Goal: Task Accomplishment & Management: Complete application form

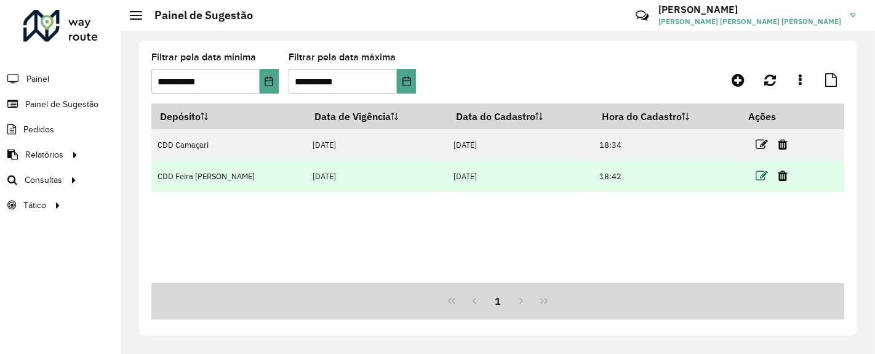
click at [758, 178] on icon at bounding box center [761, 176] width 12 height 12
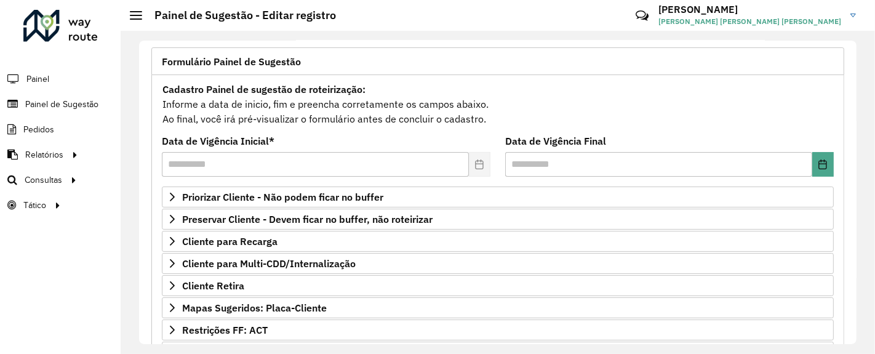
scroll to position [77, 0]
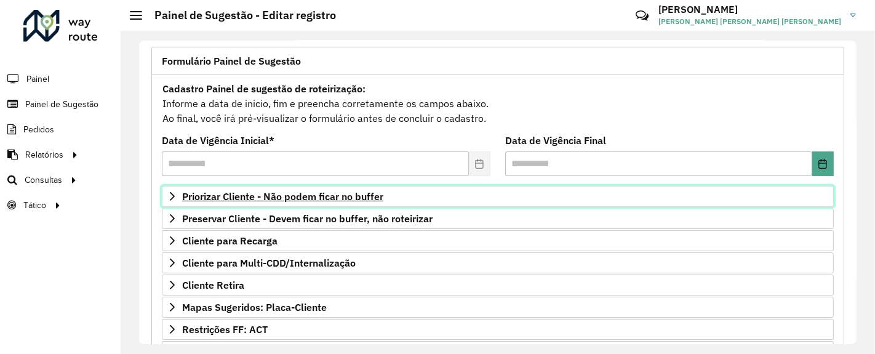
click at [362, 191] on span "Priorizar Cliente - Não podem ficar no buffer" at bounding box center [282, 196] width 201 height 10
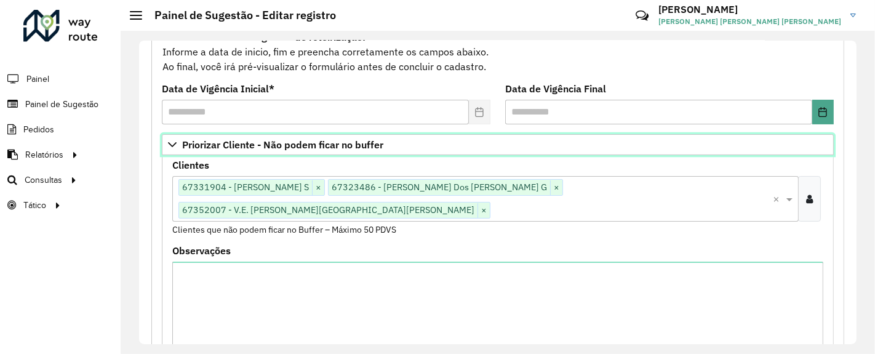
scroll to position [148, 0]
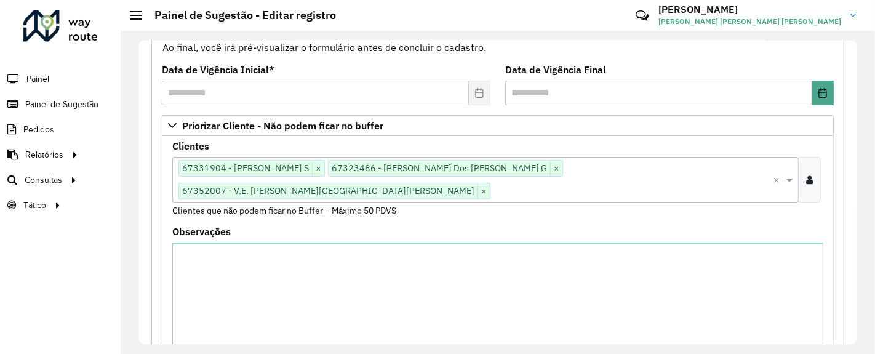
click at [806, 175] on icon at bounding box center [809, 180] width 7 height 10
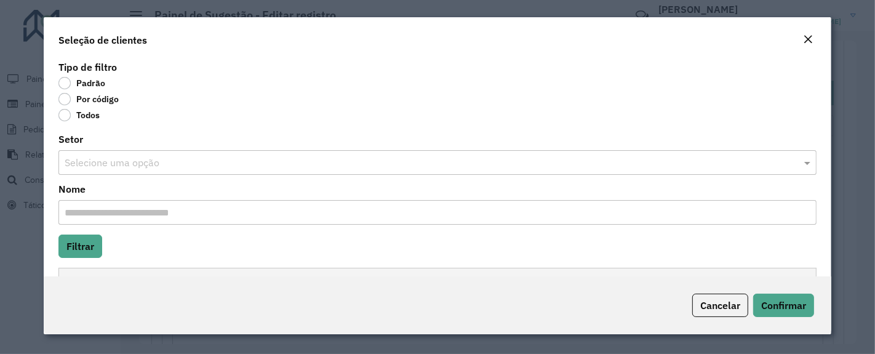
click at [66, 98] on label "Por código" at bounding box center [88, 99] width 60 height 12
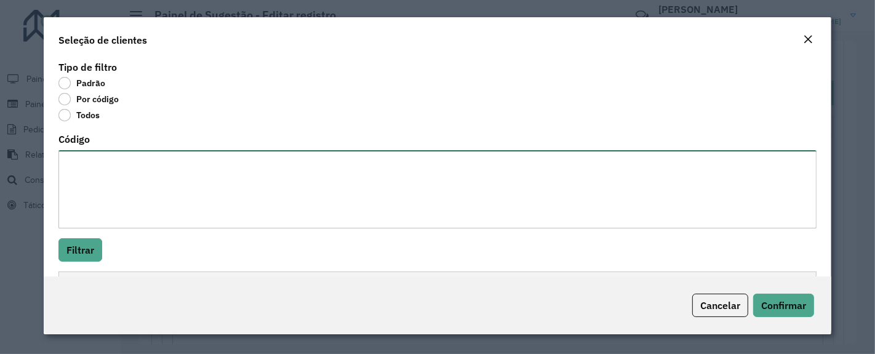
click at [119, 189] on textarea "Código" at bounding box center [437, 189] width 758 height 78
paste textarea "******* ******* ******** ******** ******** ******** ******** ******** ******** …"
type textarea "******* ******* ******** ******** ******** ******** ******** ******** ******** …"
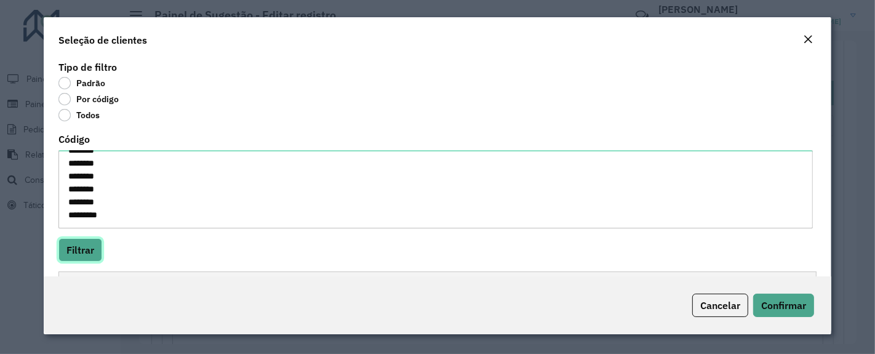
click at [89, 248] on button "Filtrar" at bounding box center [80, 249] width 44 height 23
click at [788, 301] on span "Confirmar" at bounding box center [783, 305] width 45 height 12
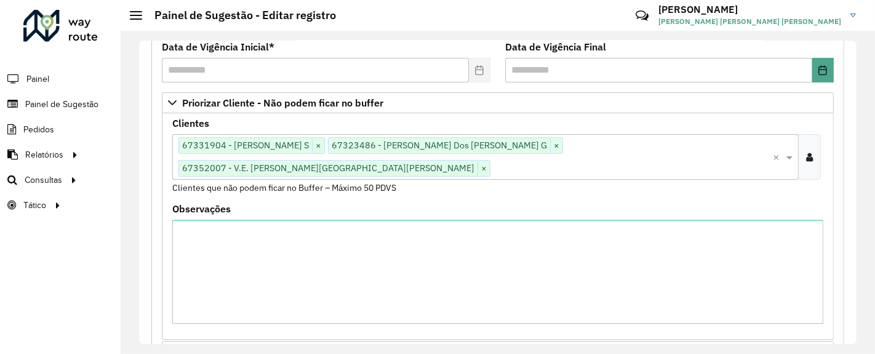
scroll to position [169, 0]
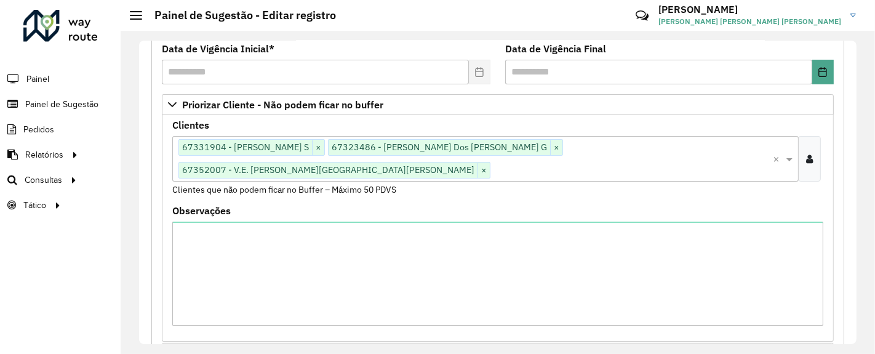
click at [806, 154] on icon at bounding box center [809, 159] width 7 height 10
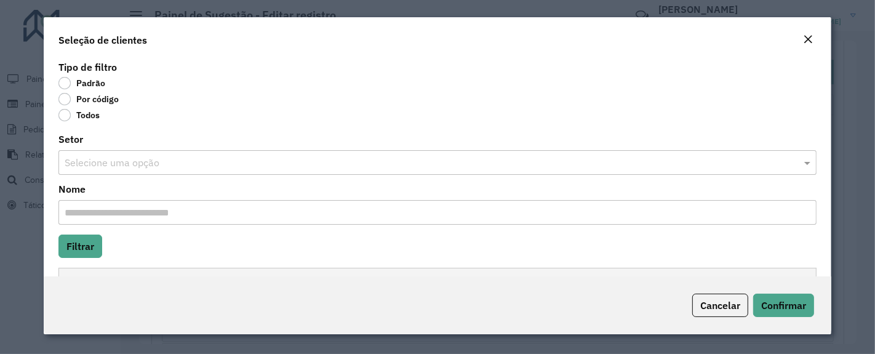
click at [69, 101] on label "Por código" at bounding box center [88, 99] width 60 height 12
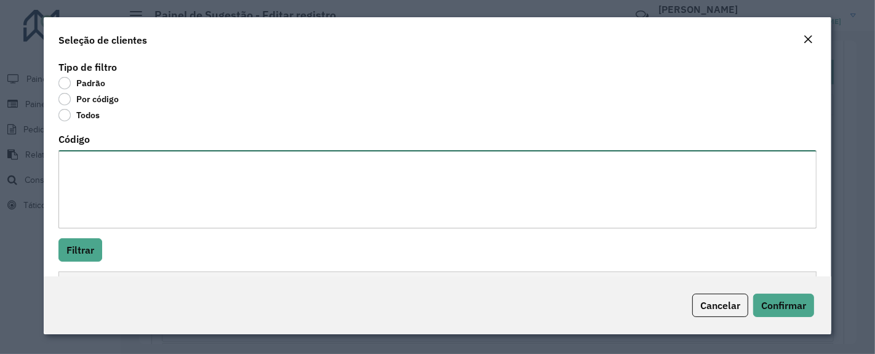
click at [98, 165] on textarea "Código" at bounding box center [437, 189] width 758 height 78
paste textarea "******* ******* ******** ******** ******** ******** ******** ******** ******** …"
type textarea "******* ******* ******** ******** ******** ******** ******** ******** ******** …"
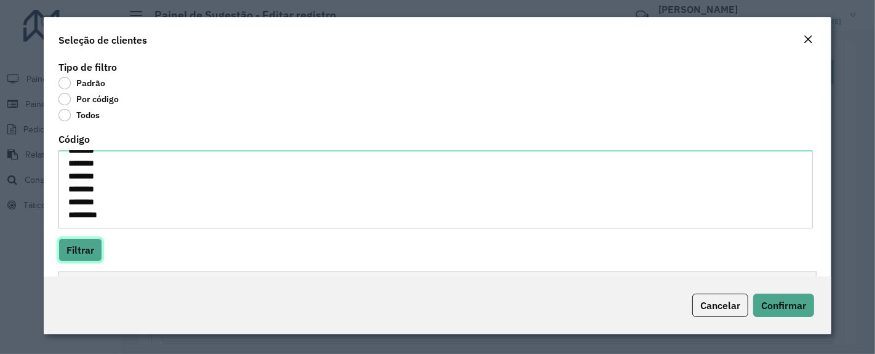
click at [84, 256] on button "Filtrar" at bounding box center [80, 249] width 44 height 23
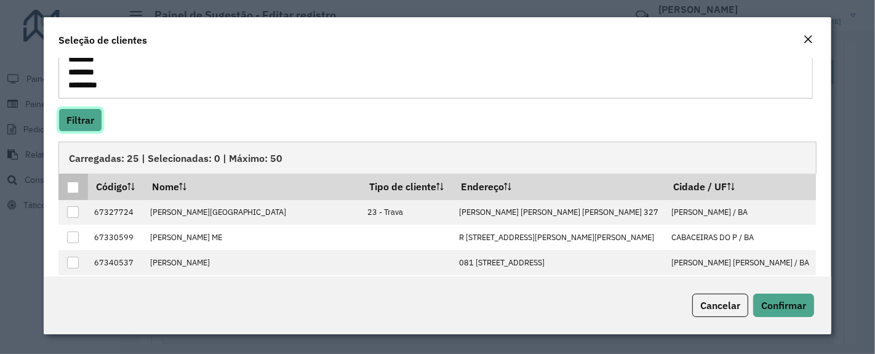
scroll to position [131, 0]
click at [71, 187] on div at bounding box center [73, 186] width 12 height 12
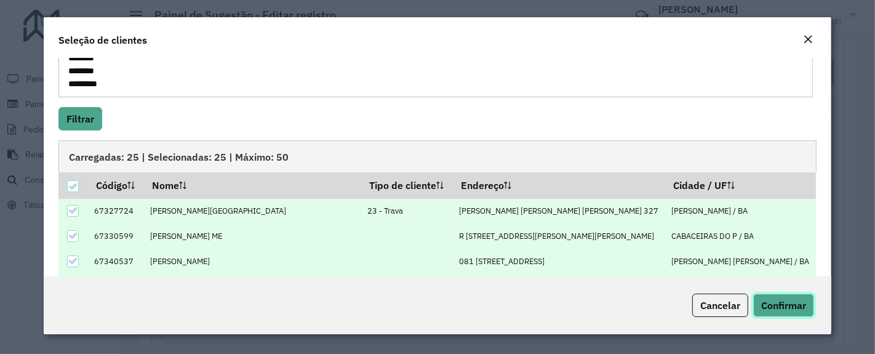
click at [778, 308] on span "Confirmar" at bounding box center [783, 305] width 45 height 12
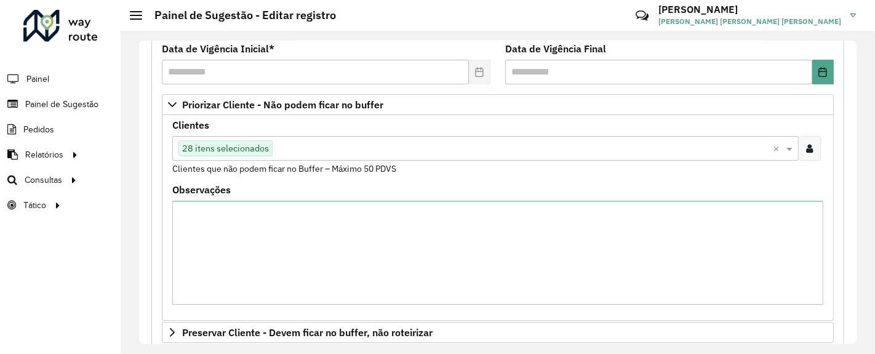
scroll to position [459, 0]
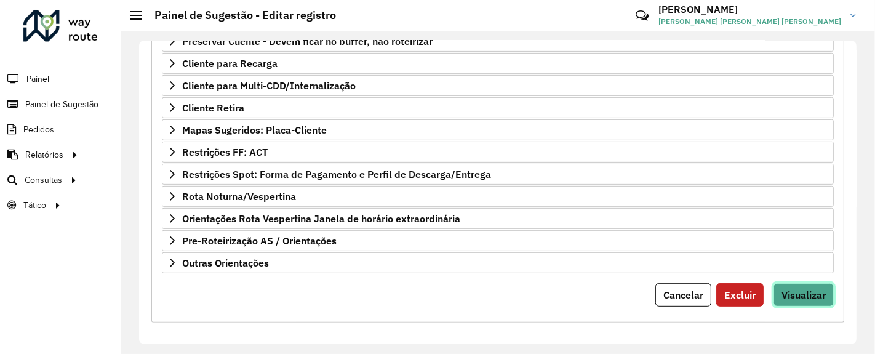
click at [784, 288] on span "Visualizar" at bounding box center [803, 294] width 44 height 12
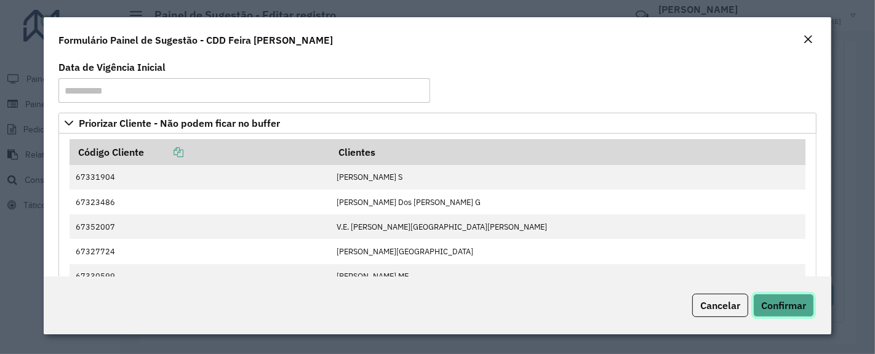
click at [785, 296] on button "Confirmar" at bounding box center [783, 304] width 61 height 23
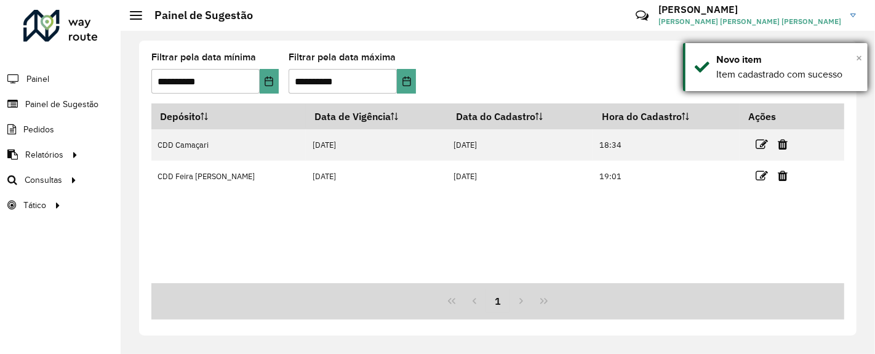
click at [858, 59] on span "×" at bounding box center [858, 58] width 6 height 14
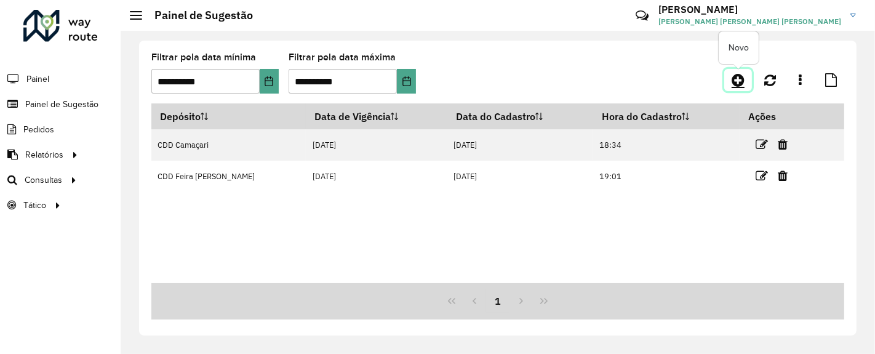
click at [739, 83] on icon at bounding box center [737, 80] width 13 height 15
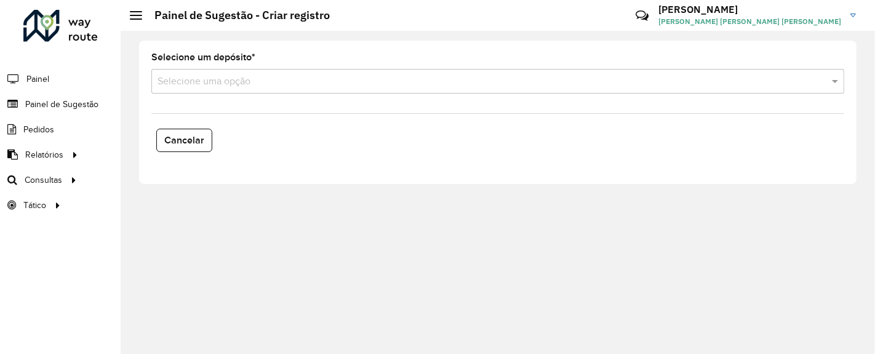
click at [240, 67] on div "Selecione um depósito * Selecione uma opção" at bounding box center [497, 73] width 693 height 41
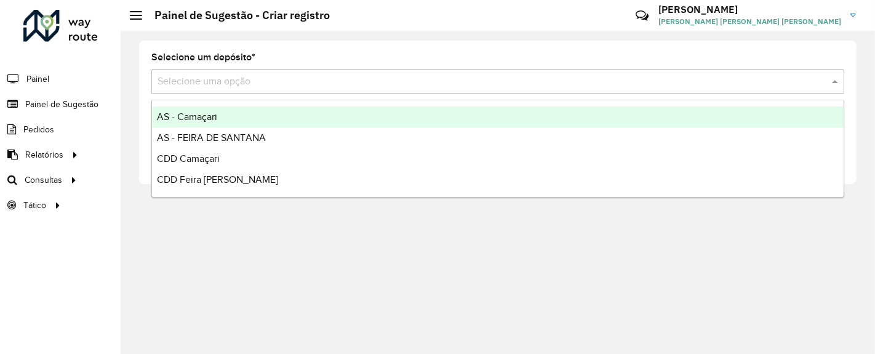
click at [246, 74] on input "text" at bounding box center [485, 81] width 656 height 15
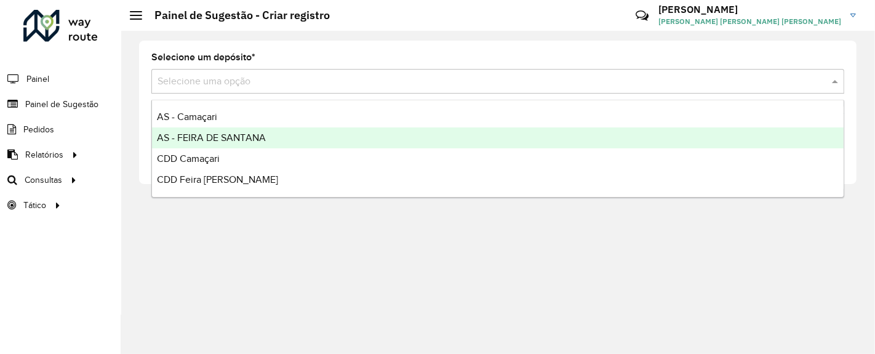
click at [214, 136] on span "AS - FEIRA DE SANTANA" at bounding box center [211, 137] width 109 height 10
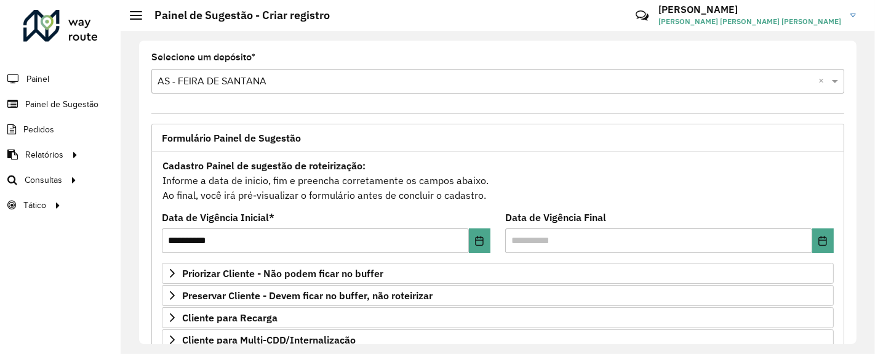
scroll to position [163, 0]
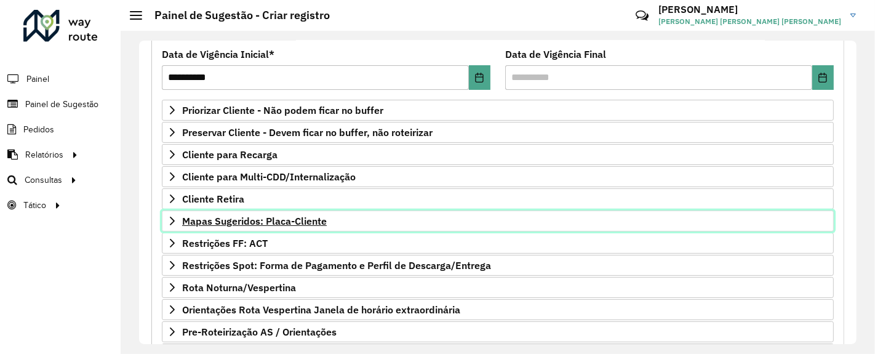
click at [309, 217] on span "Mapas Sugeridos: Placa-Cliente" at bounding box center [254, 221] width 145 height 10
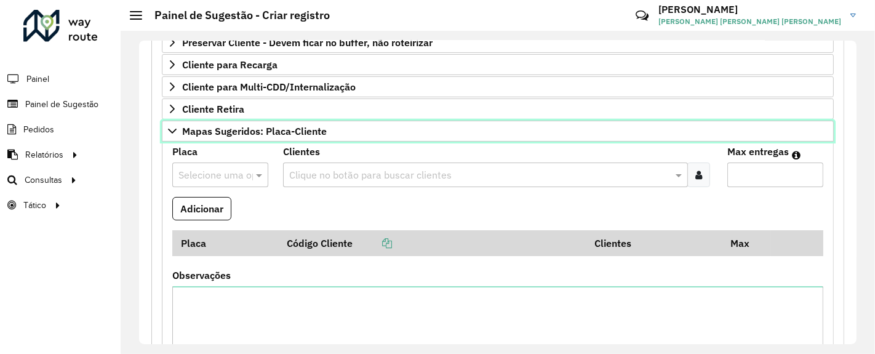
scroll to position [255, 0]
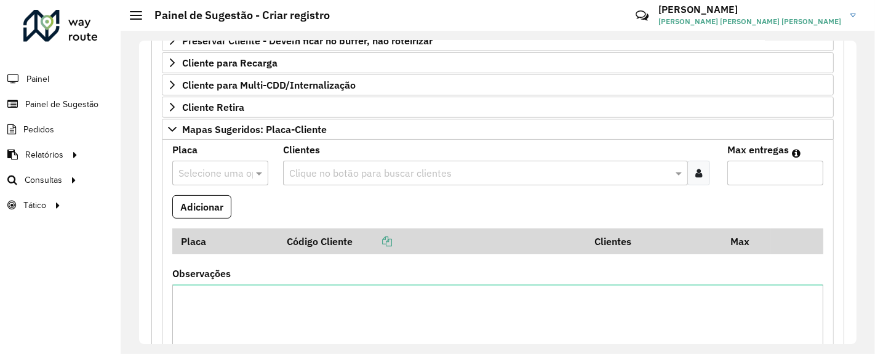
click at [304, 172] on input "text" at bounding box center [479, 173] width 386 height 15
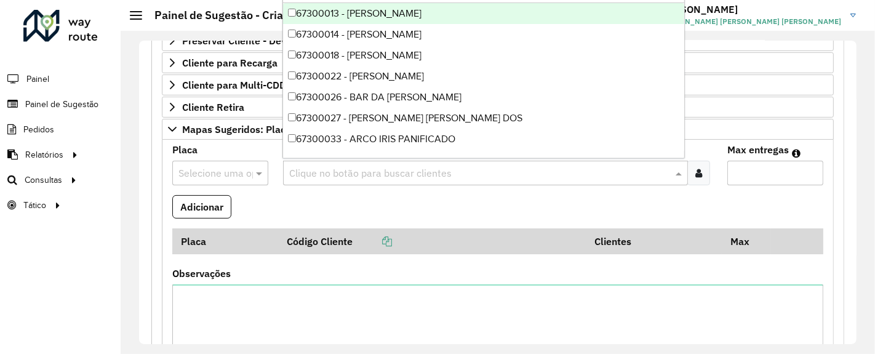
paste input "*****"
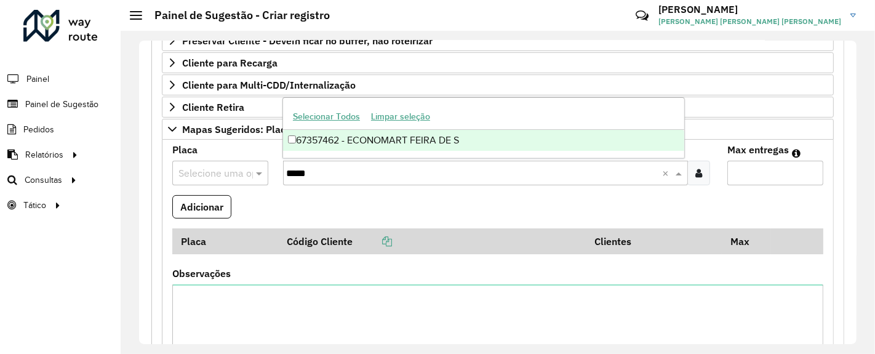
type input "*****"
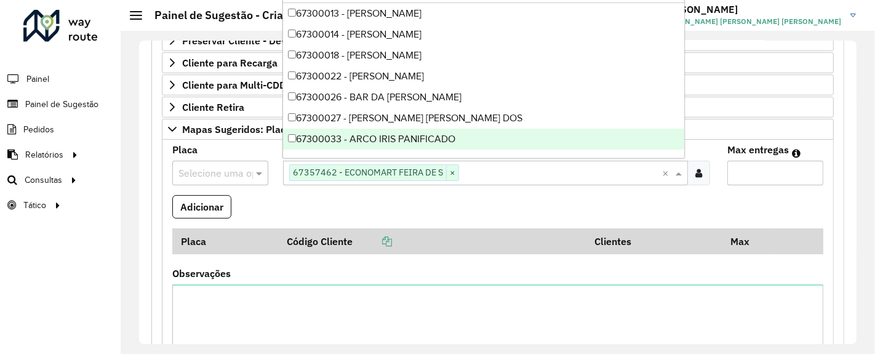
click at [763, 163] on input "Max entregas" at bounding box center [775, 173] width 96 height 25
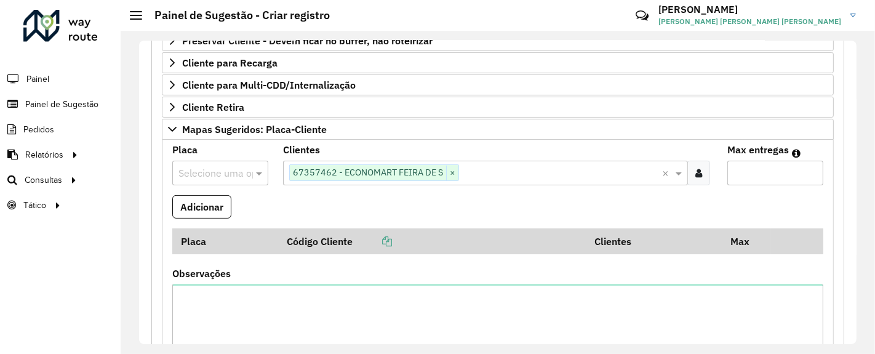
type input "*"
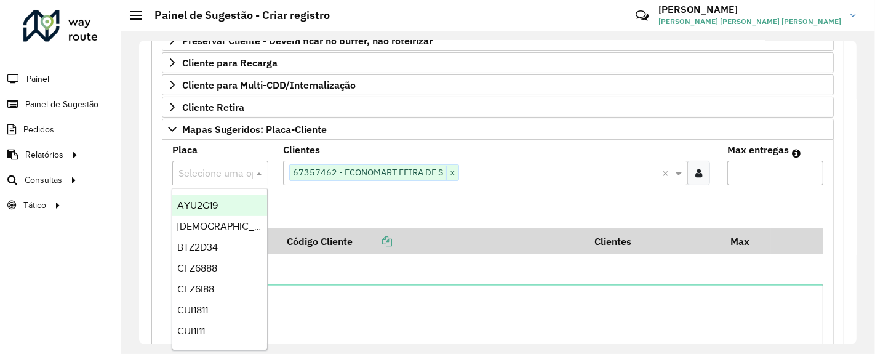
click at [217, 170] on input "text" at bounding box center [207, 173] width 59 height 15
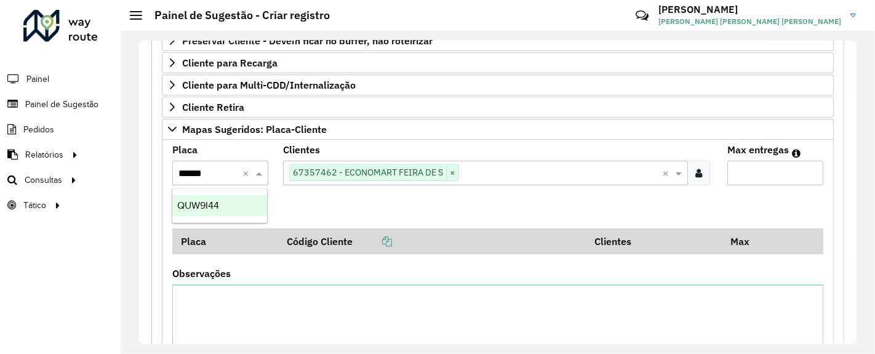
type input "*******"
click at [218, 212] on div "QUW9I44" at bounding box center [219, 205] width 95 height 21
click at [218, 212] on button "Adicionar" at bounding box center [201, 206] width 59 height 23
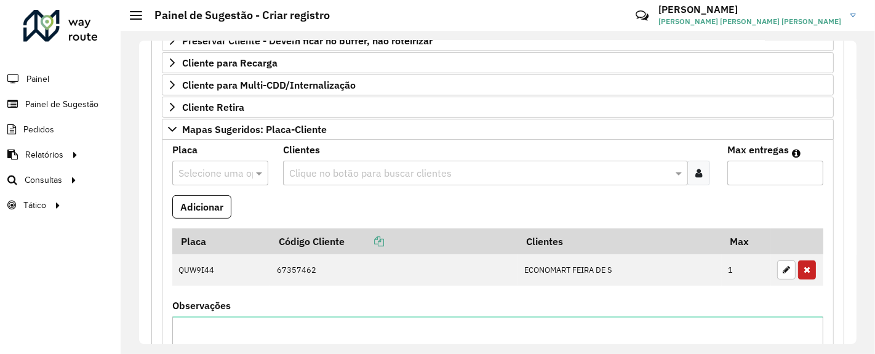
scroll to position [550, 0]
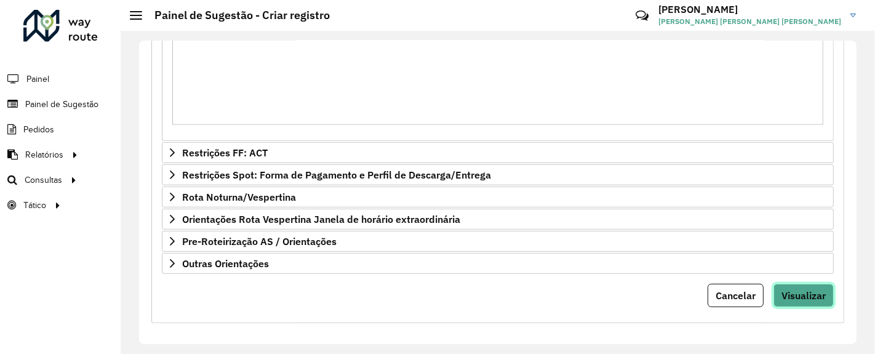
click at [806, 289] on span "Visualizar" at bounding box center [803, 295] width 44 height 12
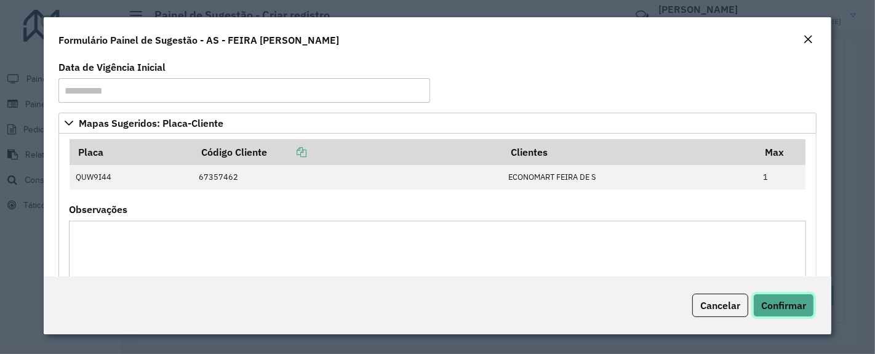
click at [801, 312] on button "Confirmar" at bounding box center [783, 304] width 61 height 23
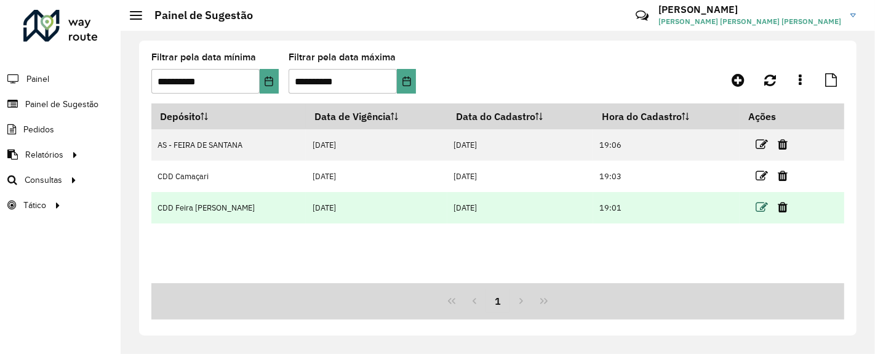
click at [761, 202] on icon at bounding box center [761, 207] width 12 height 12
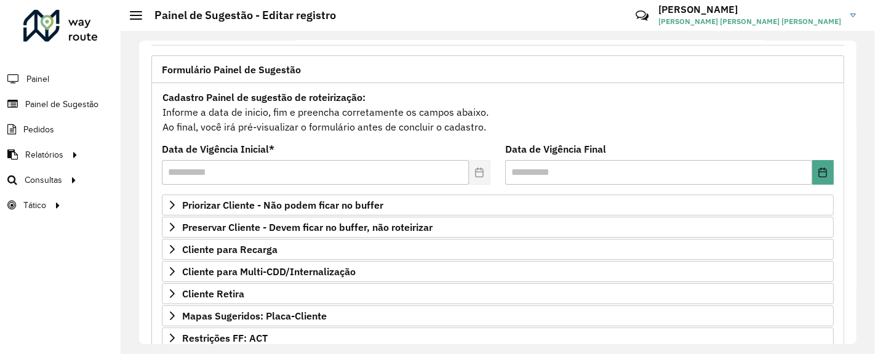
scroll to position [68, 0]
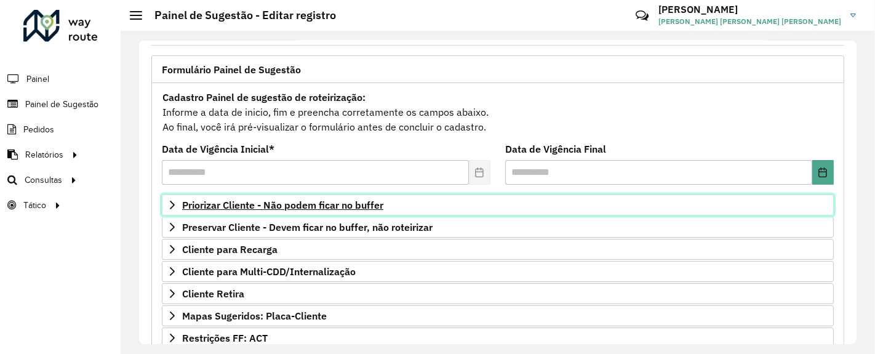
click at [366, 206] on span "Priorizar Cliente - Não podem ficar no buffer" at bounding box center [282, 205] width 201 height 10
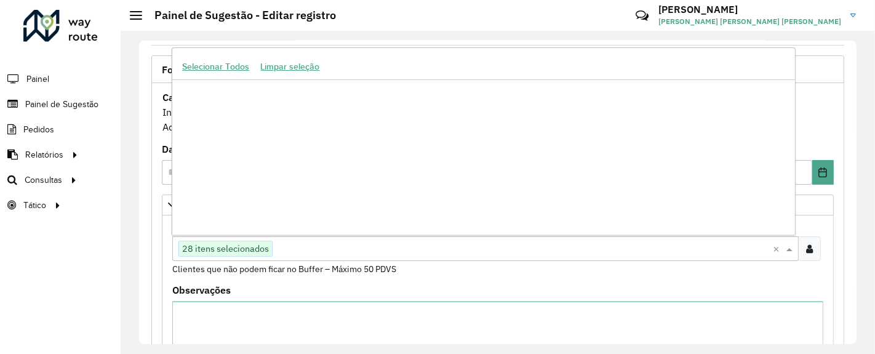
click at [374, 250] on input "text" at bounding box center [522, 249] width 500 height 15
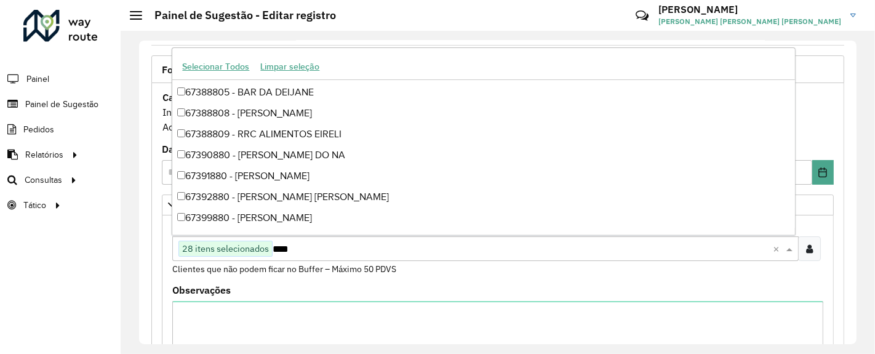
scroll to position [0, 0]
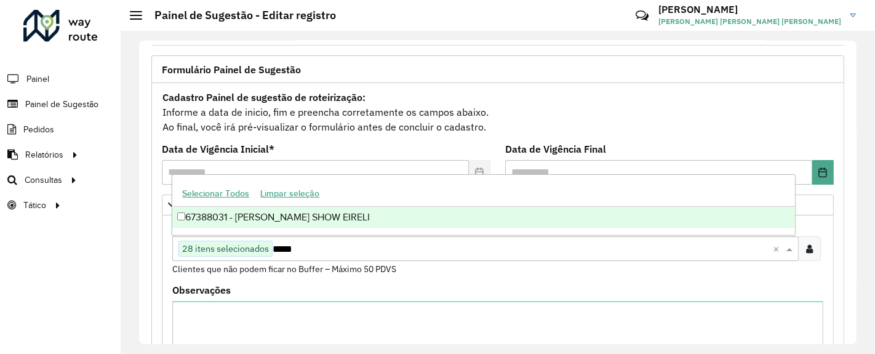
type input "*****"
click at [496, 283] on formly-field "Clientes Clique no botão para buscar clientes 28 itens selecionados ***** × Cli…" at bounding box center [497, 253] width 665 height 65
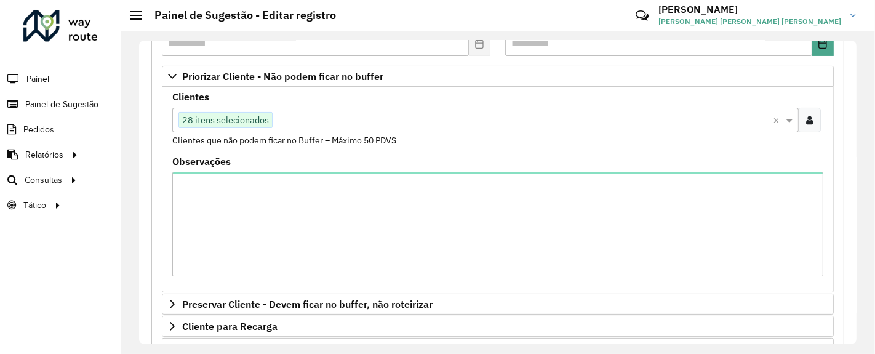
scroll to position [191, 0]
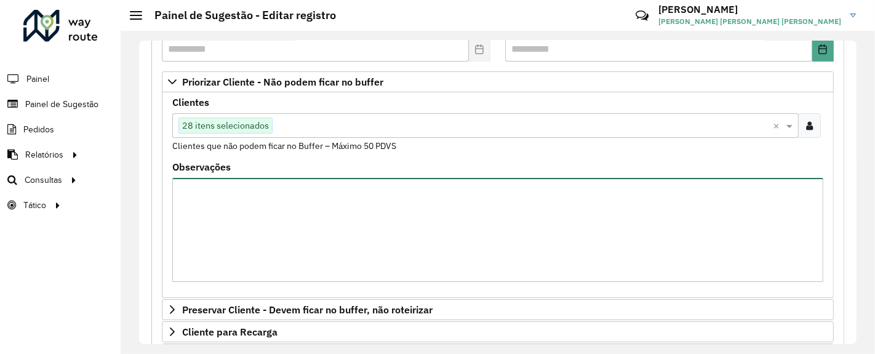
click at [421, 227] on textarea "Observações" at bounding box center [497, 230] width 651 height 104
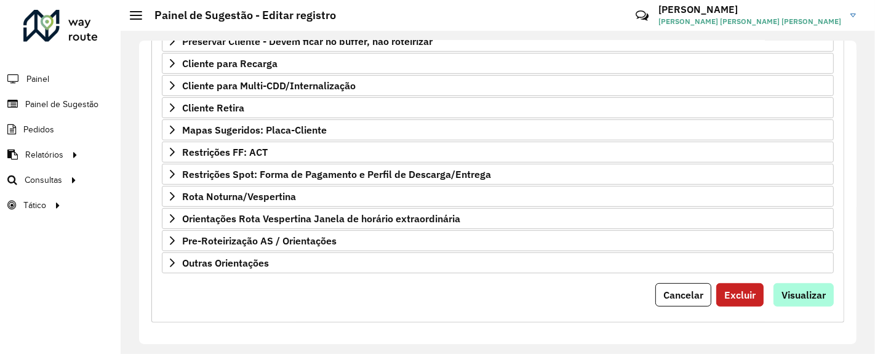
type textarea "**********"
click at [810, 295] on span "Visualizar" at bounding box center [803, 294] width 44 height 12
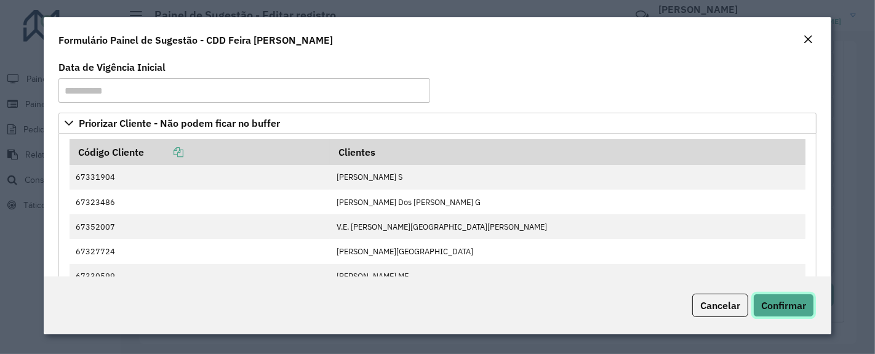
click at [780, 315] on button "Confirmar" at bounding box center [783, 304] width 61 height 23
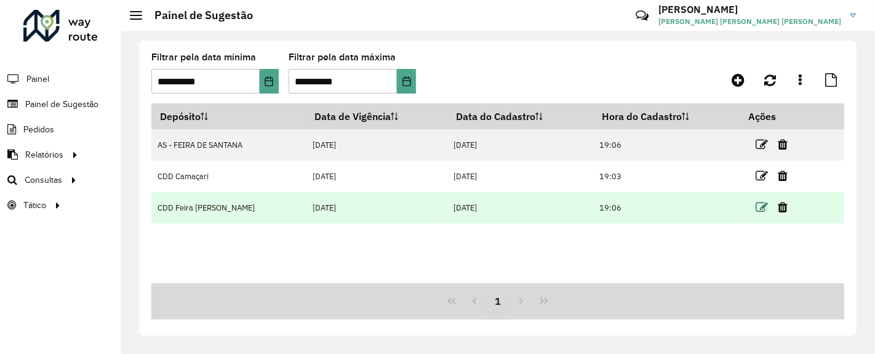
click at [762, 210] on icon at bounding box center [761, 207] width 12 height 12
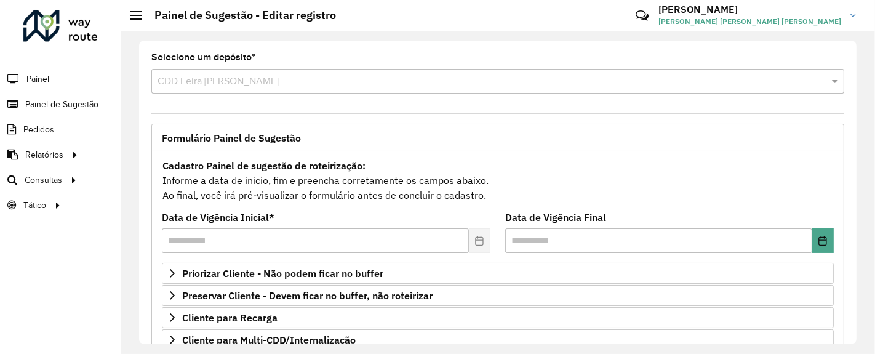
scroll to position [253, 0]
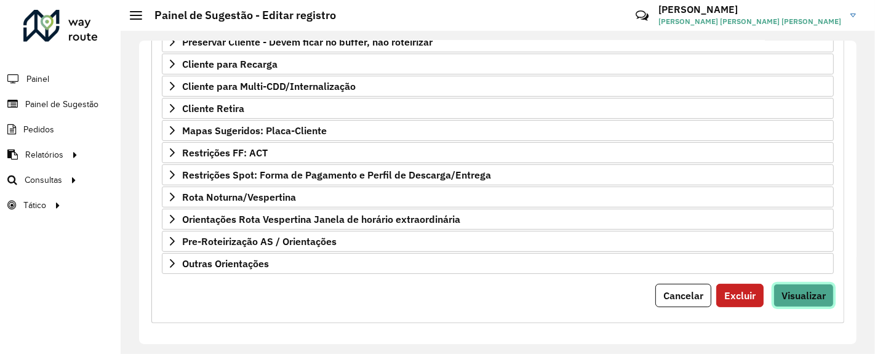
click at [788, 295] on span "Visualizar" at bounding box center [803, 295] width 44 height 12
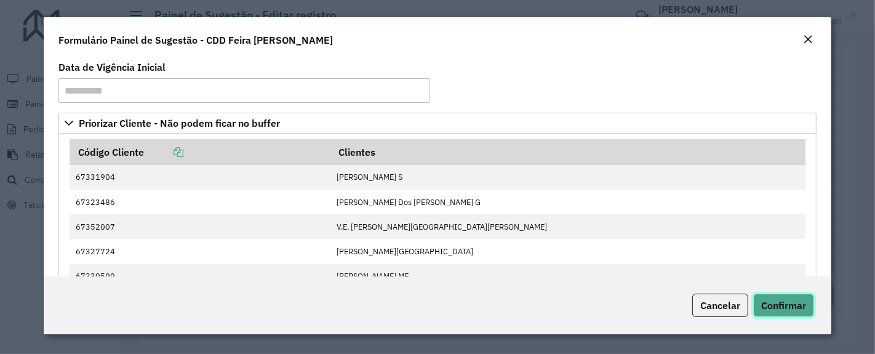
click at [790, 303] on span "Confirmar" at bounding box center [783, 305] width 45 height 12
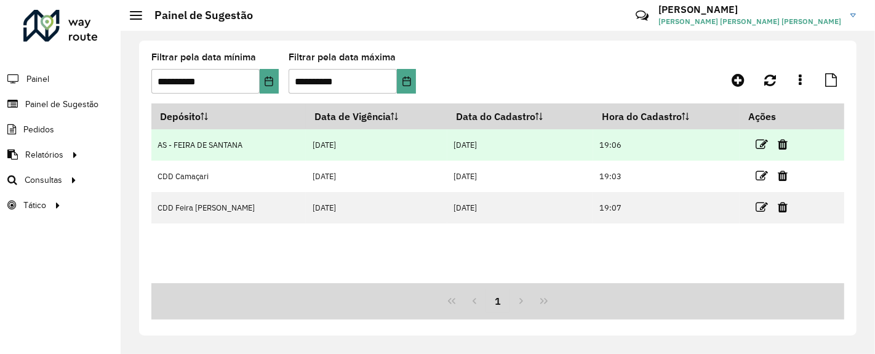
click at [753, 142] on td at bounding box center [777, 144] width 74 height 31
click at [760, 146] on icon at bounding box center [761, 144] width 12 height 12
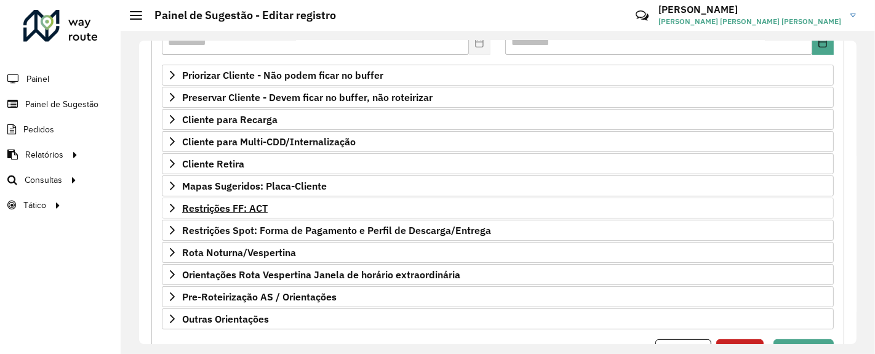
scroll to position [200, 0]
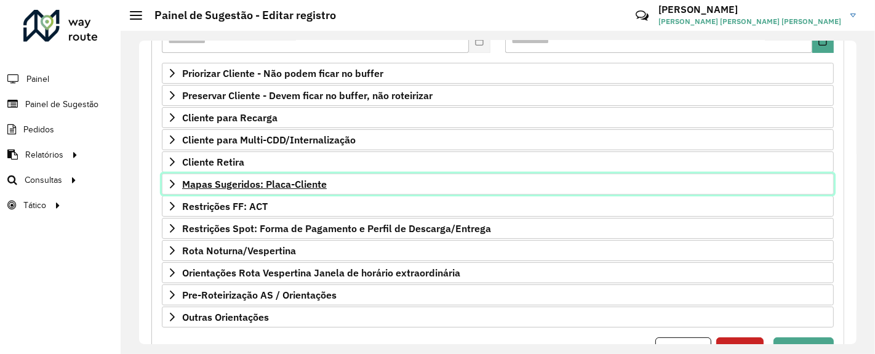
click at [309, 179] on span "Mapas Sugeridos: Placa-Cliente" at bounding box center [254, 184] width 145 height 10
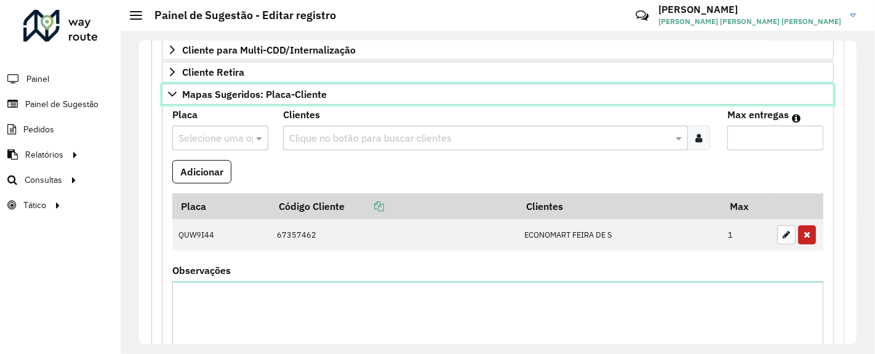
scroll to position [290, 0]
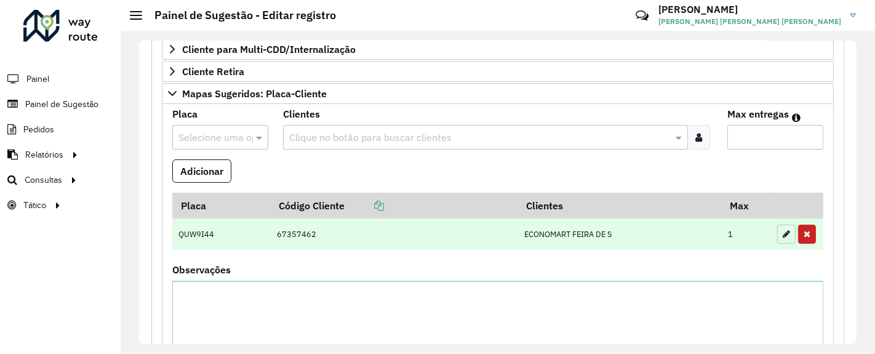
click at [787, 236] on button "button" at bounding box center [786, 233] width 18 height 19
type input "*"
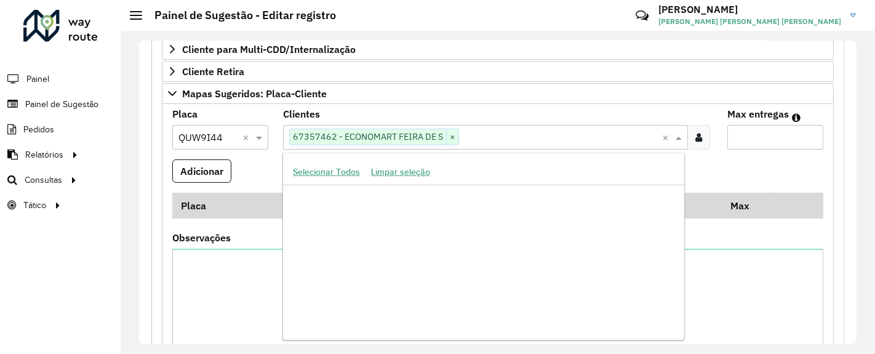
click at [538, 130] on input "text" at bounding box center [560, 137] width 202 height 15
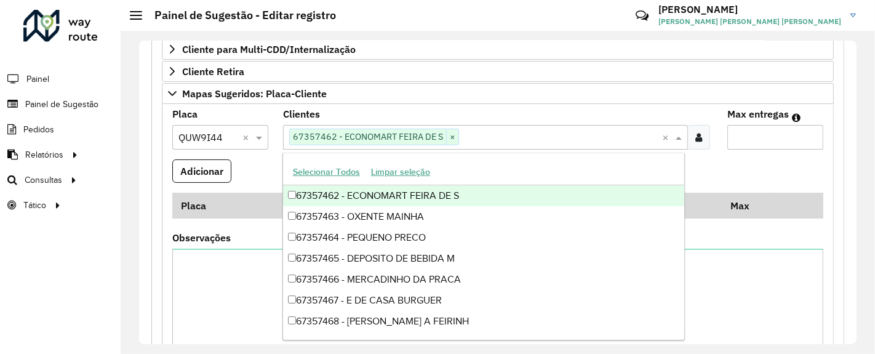
paste input "*****"
type input "*****"
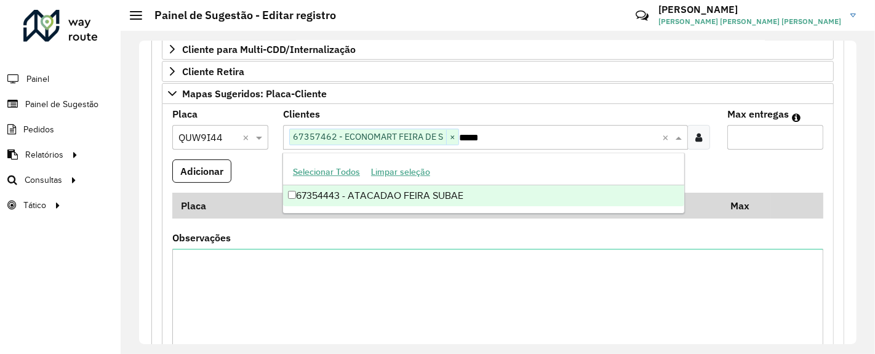
click at [416, 195] on div "67354443 - ATACADAO FEIRA SUBAE" at bounding box center [483, 195] width 401 height 21
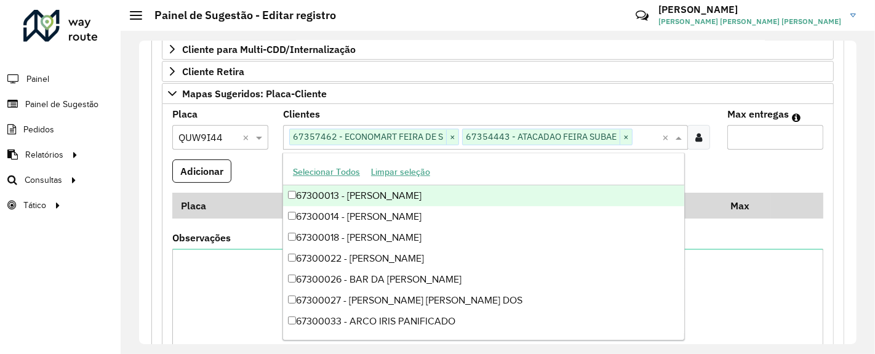
click at [752, 137] on input "*" at bounding box center [775, 137] width 96 height 25
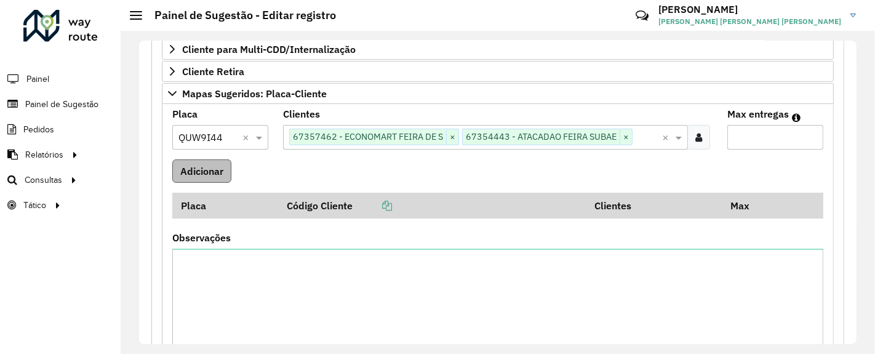
type input "*"
click at [215, 172] on button "Adicionar" at bounding box center [201, 170] width 59 height 23
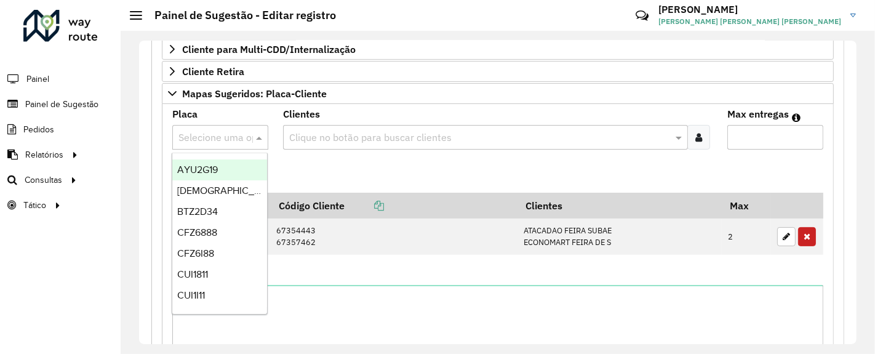
click at [213, 143] on div "Selecione uma opção" at bounding box center [220, 137] width 96 height 25
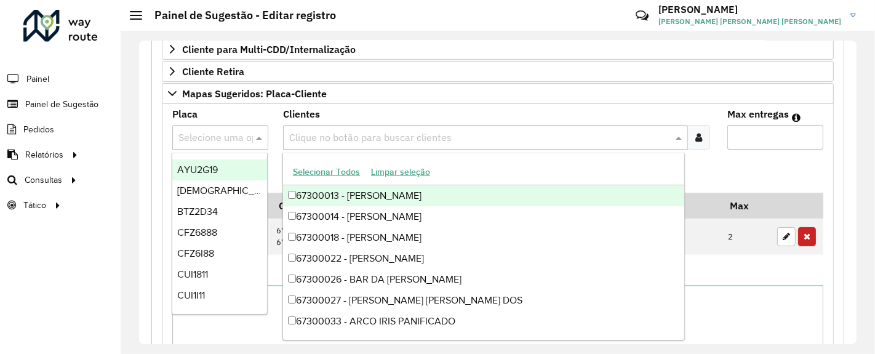
click at [311, 135] on input "text" at bounding box center [479, 137] width 386 height 15
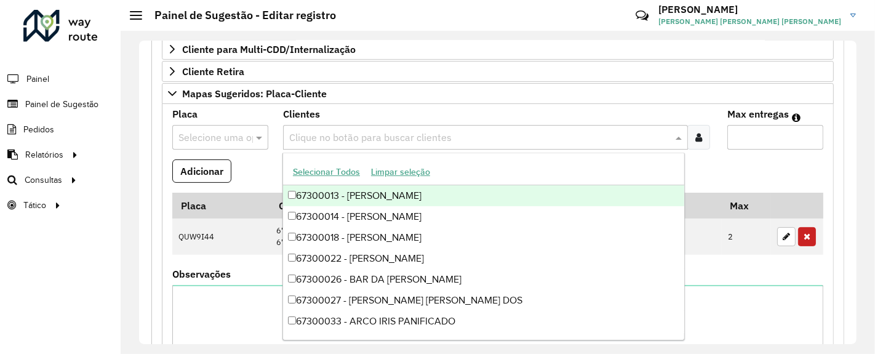
paste input "*****"
type input "*****"
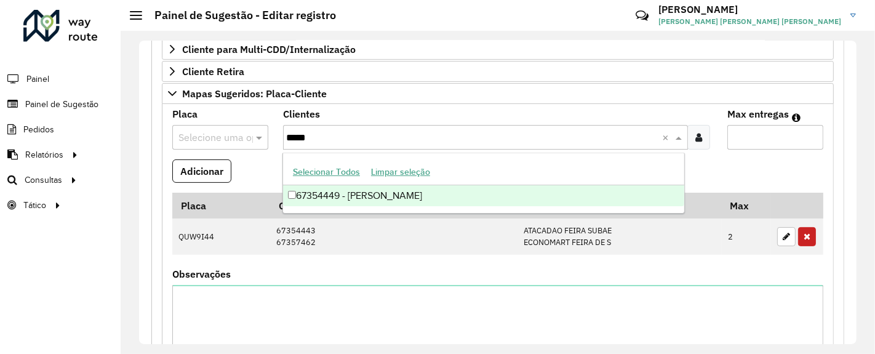
click at [362, 197] on div "67354449 - [PERSON_NAME]" at bounding box center [483, 195] width 401 height 21
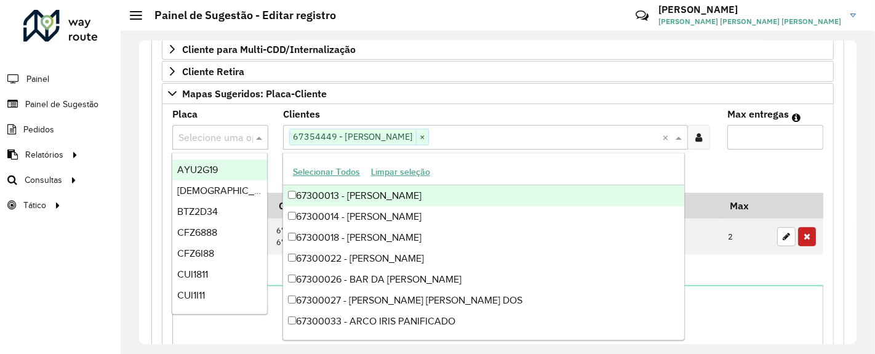
click at [212, 135] on input "text" at bounding box center [207, 137] width 59 height 15
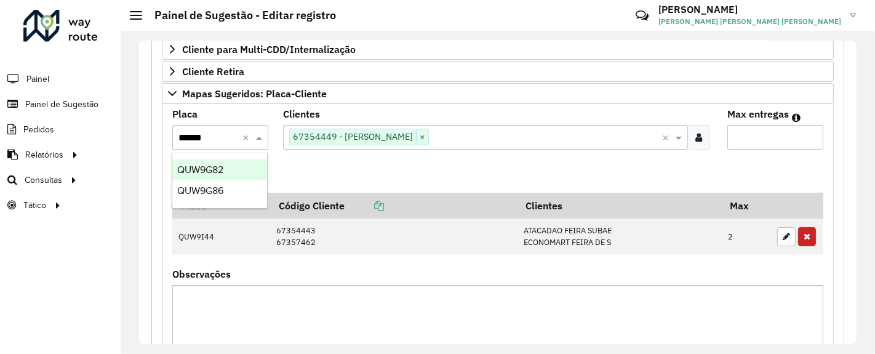
type input "*******"
click at [227, 166] on div "QUW9G82" at bounding box center [219, 169] width 95 height 21
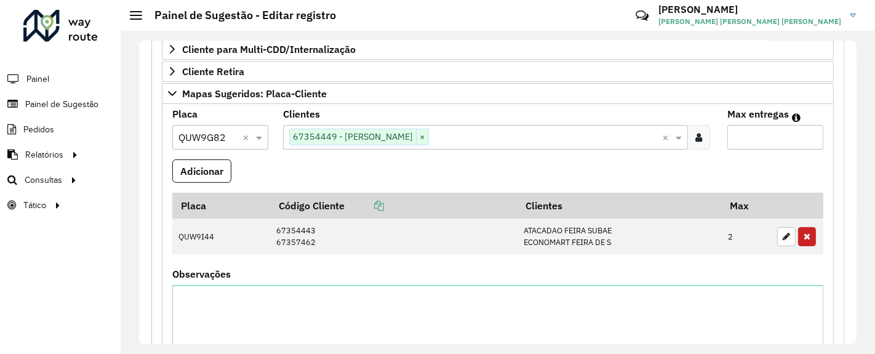
click at [769, 138] on input "Max entregas" at bounding box center [775, 137] width 96 height 25
type input "*"
click at [192, 159] on button "Adicionar" at bounding box center [201, 170] width 59 height 23
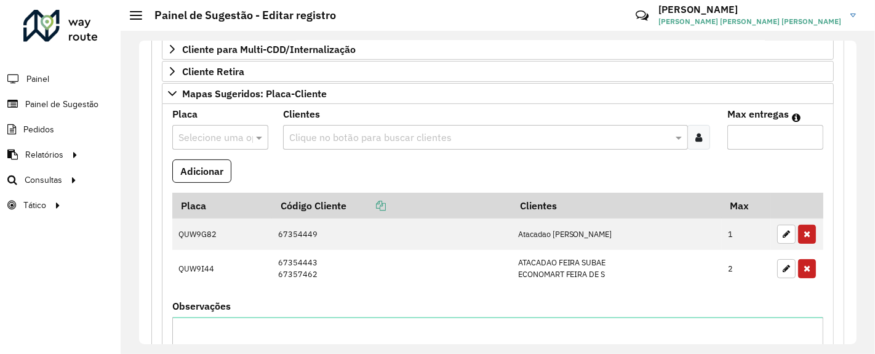
click at [360, 125] on div "Clique no botão para buscar clientes" at bounding box center [485, 137] width 404 height 25
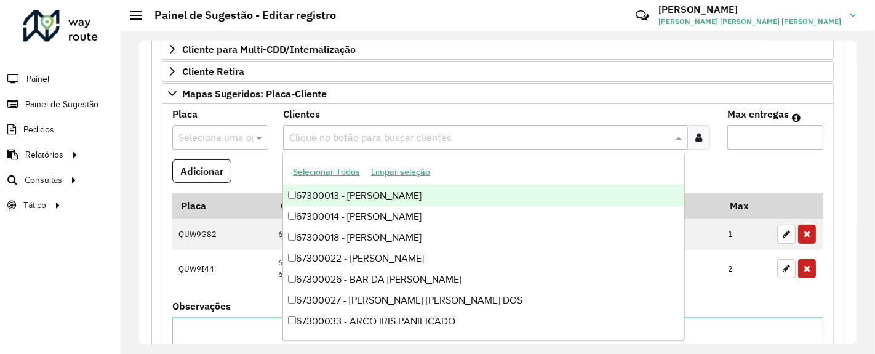
paste input "*****"
type input "*****"
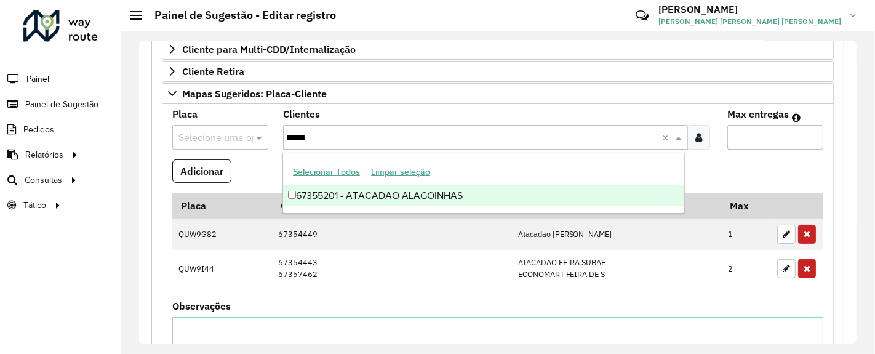
click at [370, 194] on div "67355201 - ATACADAO ALAGOINHAS" at bounding box center [483, 195] width 401 height 21
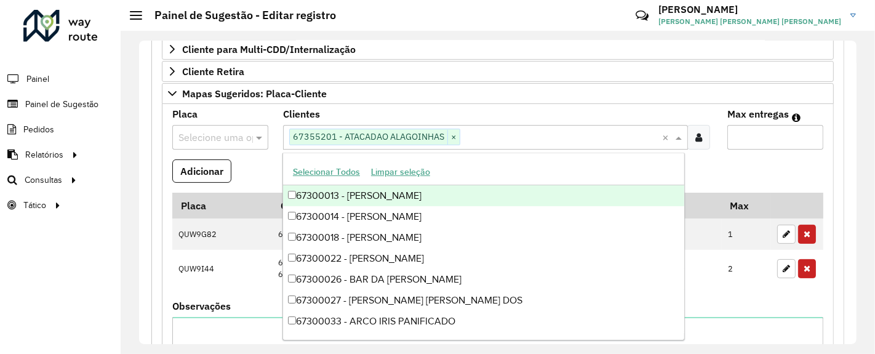
click at [260, 161] on formly-field "Adicionar" at bounding box center [497, 175] width 665 height 33
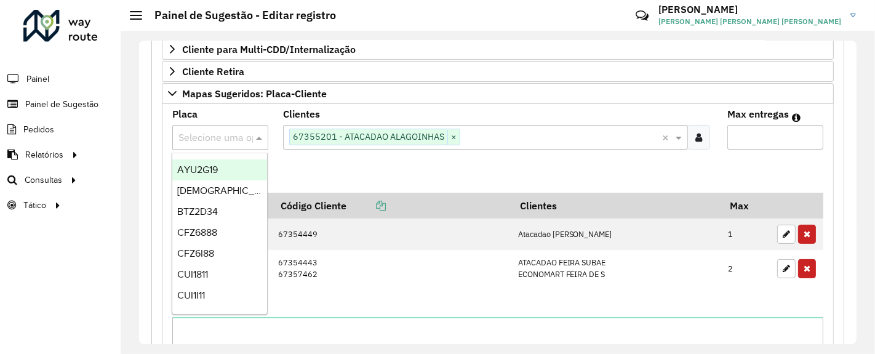
click at [225, 142] on div "Selecione uma opção" at bounding box center [220, 137] width 96 height 25
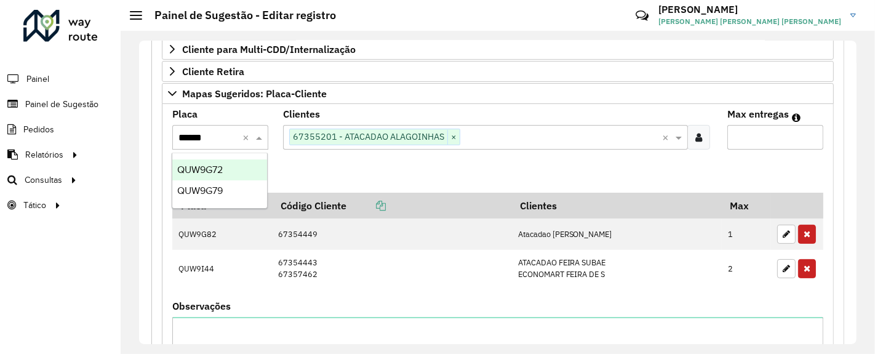
type input "*******"
click at [222, 165] on span "QUW9G72" at bounding box center [200, 169] width 46 height 10
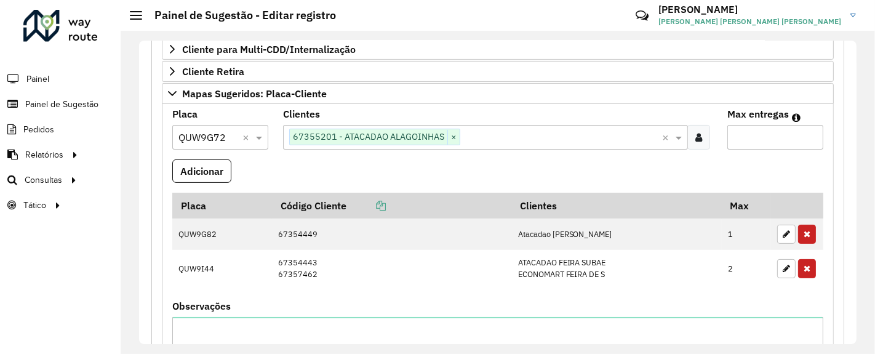
click at [749, 139] on input "Max entregas" at bounding box center [775, 137] width 96 height 25
type input "*"
click at [205, 173] on button "Adicionar" at bounding box center [201, 170] width 59 height 23
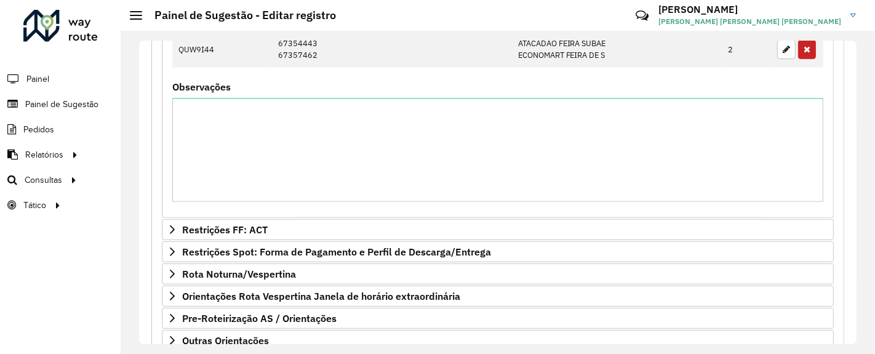
scroll to position [617, 0]
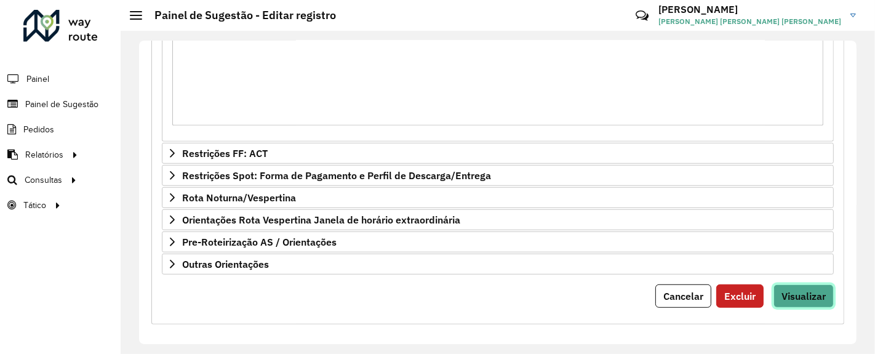
click at [807, 290] on span "Visualizar" at bounding box center [803, 296] width 44 height 12
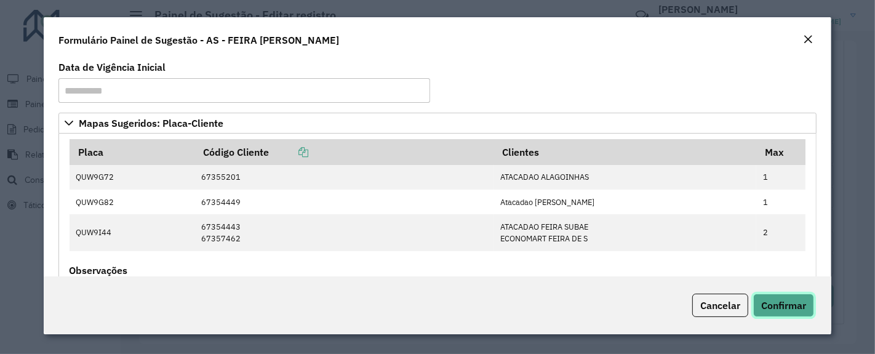
click at [797, 314] on button "Confirmar" at bounding box center [783, 304] width 61 height 23
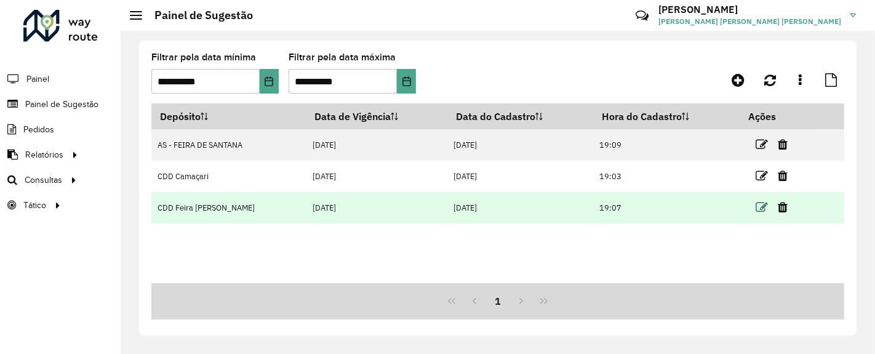
click at [763, 212] on icon at bounding box center [761, 207] width 12 height 12
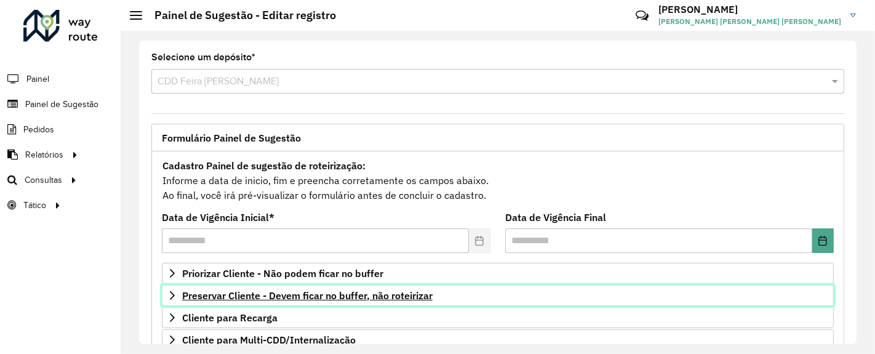
click at [365, 290] on span "Preservar Cliente - Devem ficar no buffer, não roteirizar" at bounding box center [307, 295] width 250 height 10
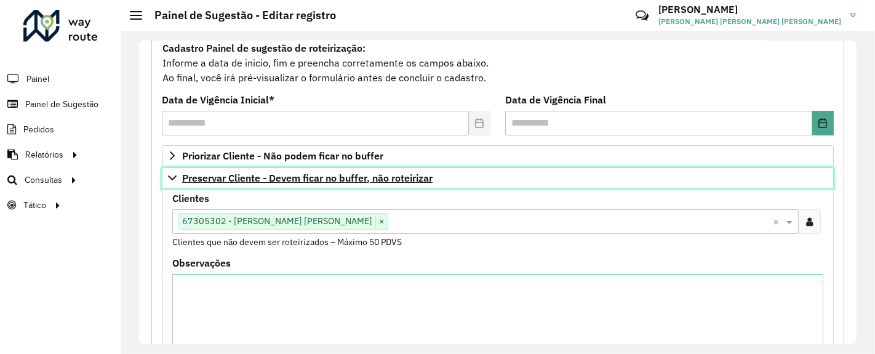
scroll to position [123, 0]
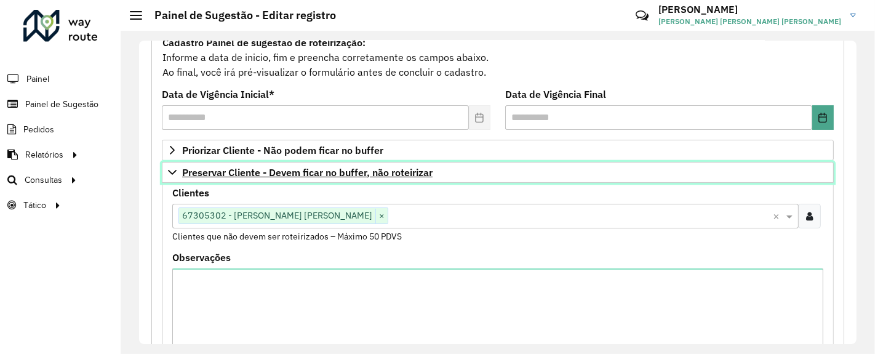
click at [394, 177] on link "Preservar Cliente - Devem ficar no buffer, não roteirizar" at bounding box center [498, 172] width 672 height 21
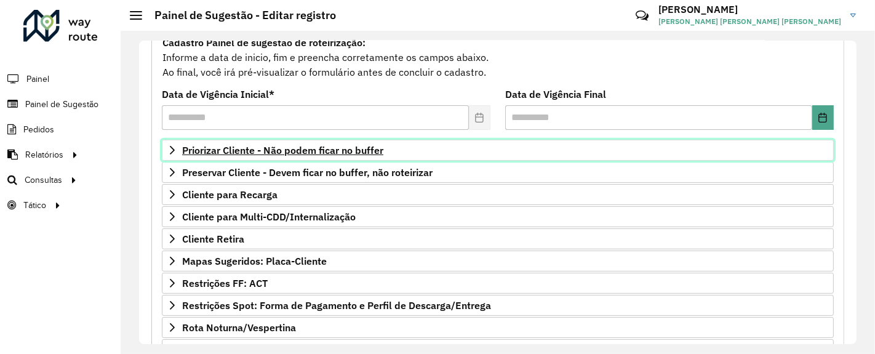
click at [330, 145] on span "Priorizar Cliente - Não podem ficar no buffer" at bounding box center [282, 150] width 201 height 10
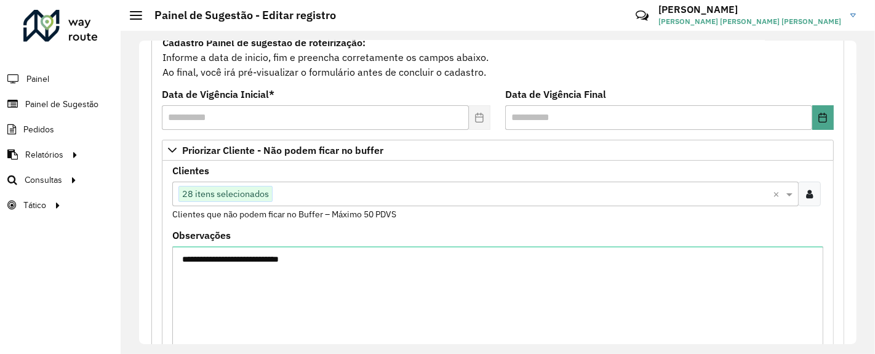
click at [811, 192] on div at bounding box center [809, 193] width 23 height 25
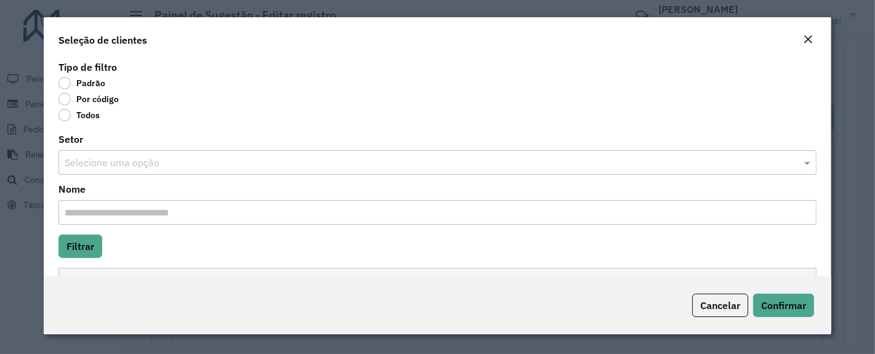
click at [63, 102] on label "Por código" at bounding box center [88, 99] width 60 height 12
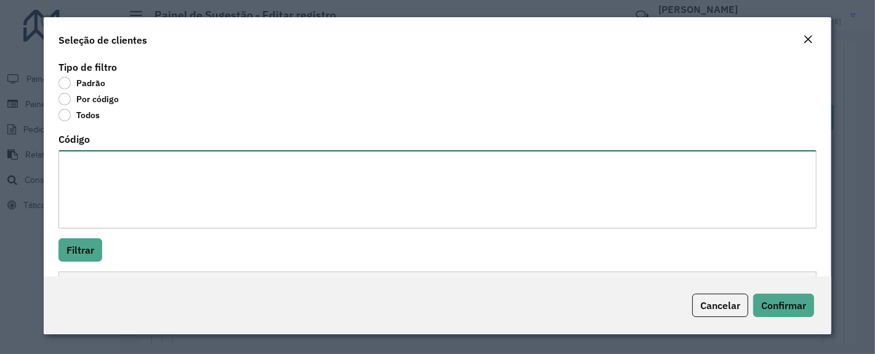
click at [99, 177] on textarea "Código" at bounding box center [437, 189] width 758 height 78
paste textarea "******** ******** ******** ******** ******** ******** ******** ******** *******…"
type textarea "******** ******** ******** ******** ******** ******** ******** ******** *******…"
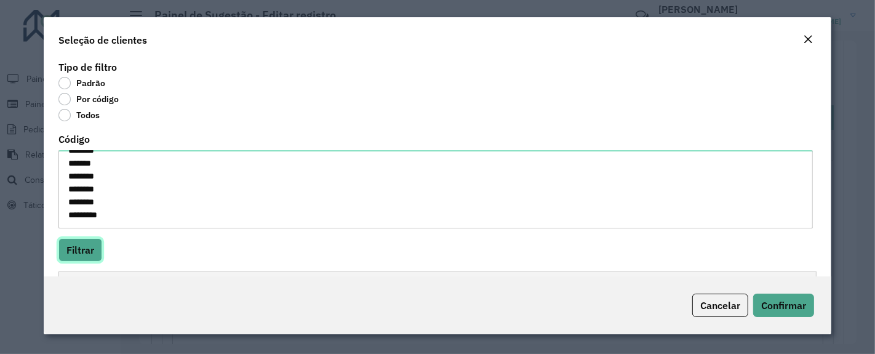
click at [84, 239] on button "Filtrar" at bounding box center [80, 249] width 44 height 23
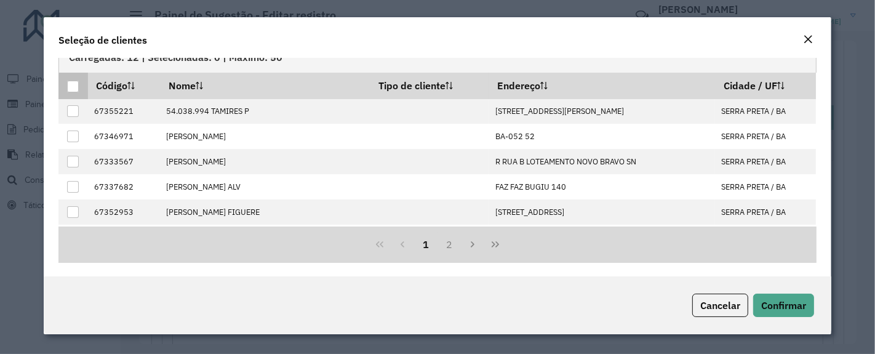
click at [71, 89] on div at bounding box center [73, 87] width 12 height 12
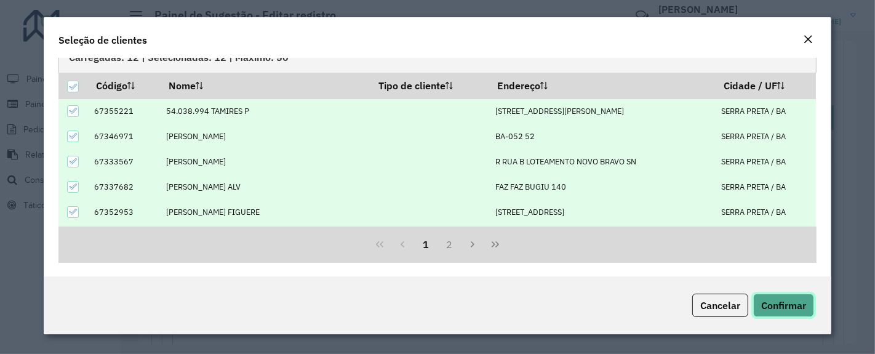
click at [785, 308] on span "Confirmar" at bounding box center [783, 305] width 45 height 12
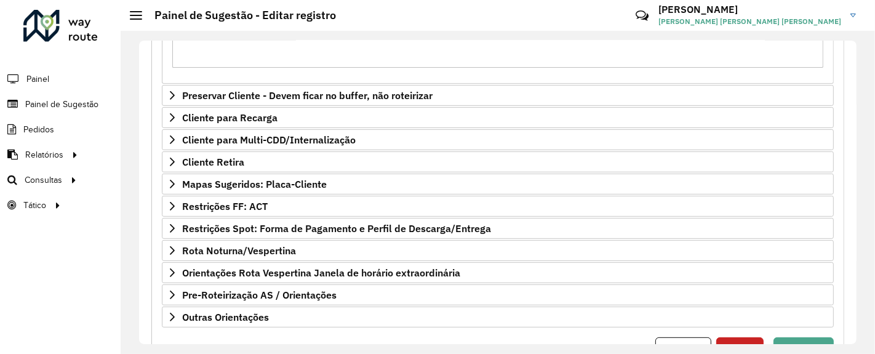
scroll to position [414, 0]
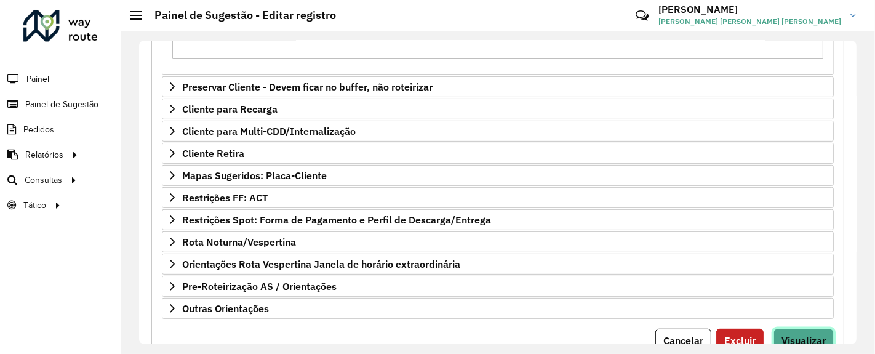
click at [806, 334] on span "Visualizar" at bounding box center [803, 340] width 44 height 12
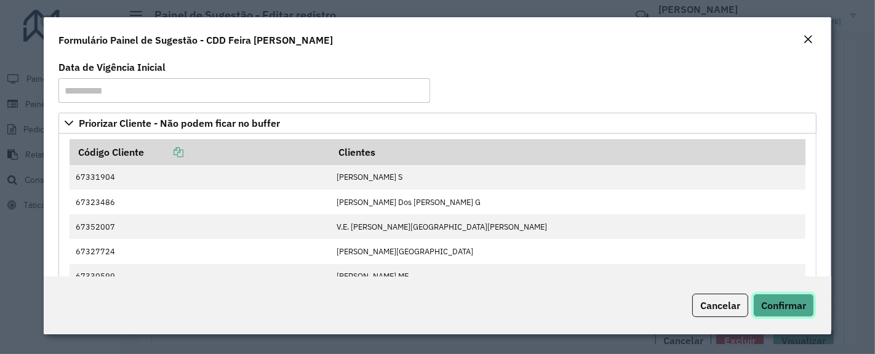
click at [790, 308] on span "Confirmar" at bounding box center [783, 305] width 45 height 12
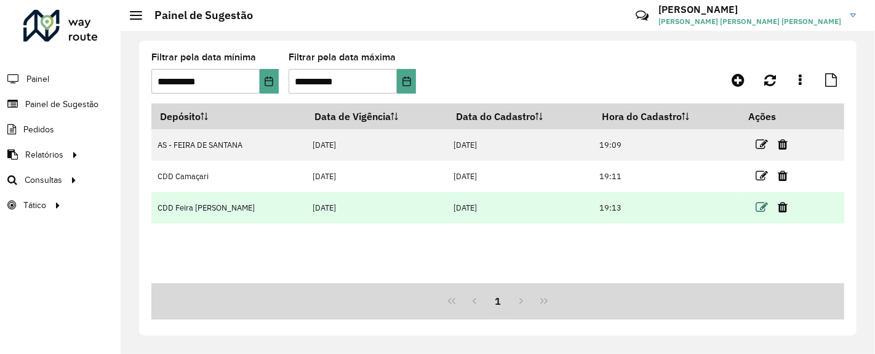
click at [758, 208] on icon at bounding box center [761, 207] width 12 height 12
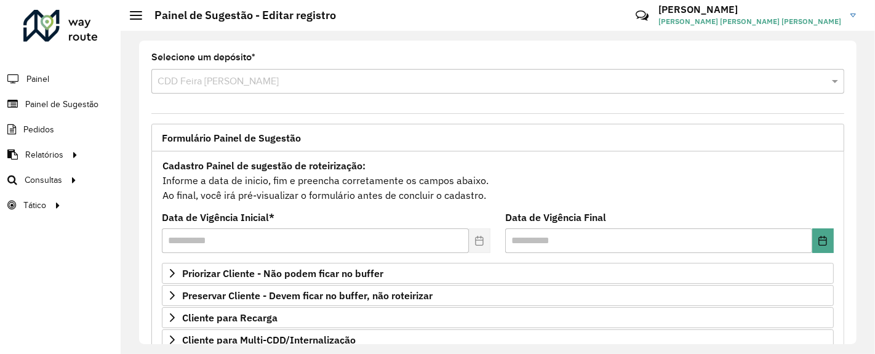
scroll to position [253, 0]
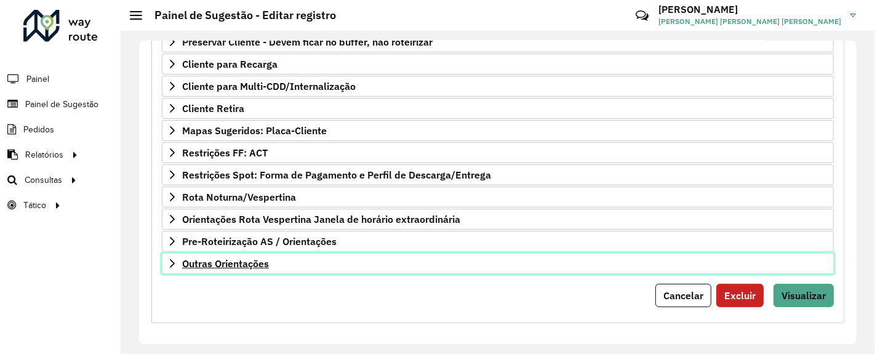
click at [247, 258] on span "Outras Orientações" at bounding box center [225, 263] width 87 height 10
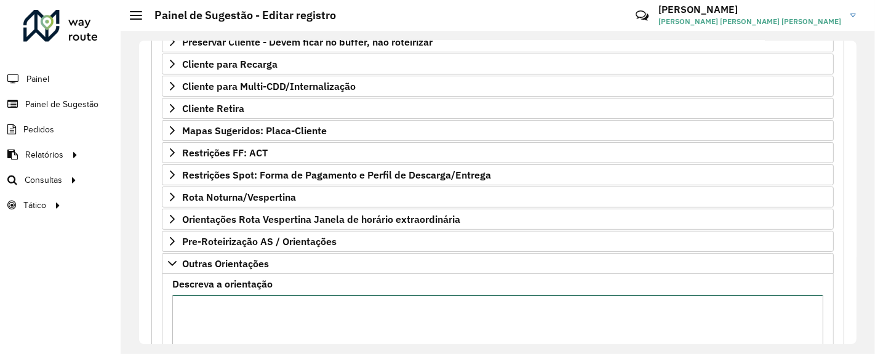
click at [258, 307] on textarea "Descreva a orientação" at bounding box center [497, 347] width 651 height 104
paste textarea "******"
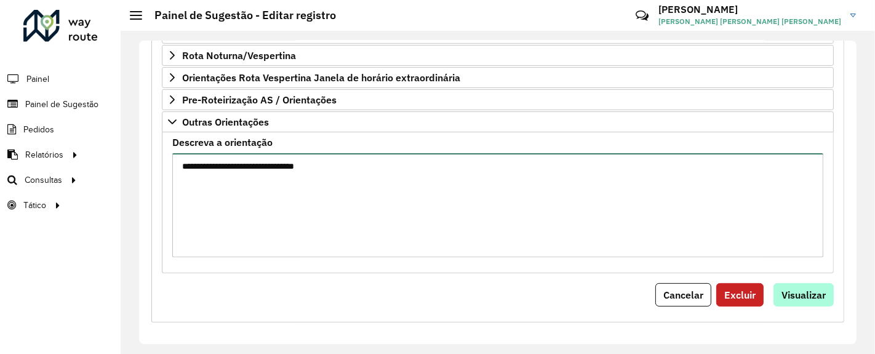
type textarea "**********"
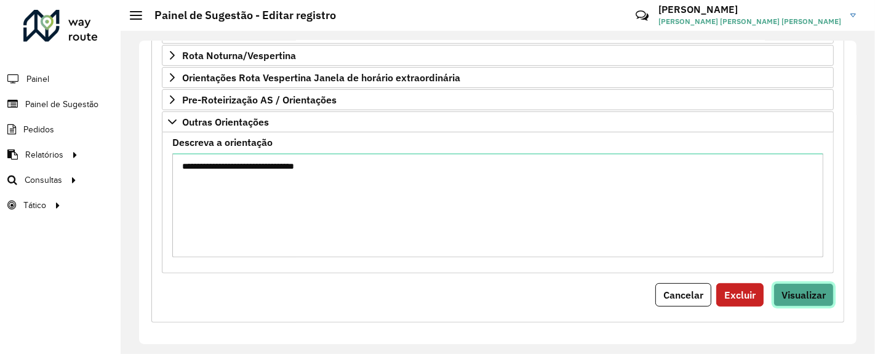
click at [811, 288] on span "Visualizar" at bounding box center [803, 294] width 44 height 12
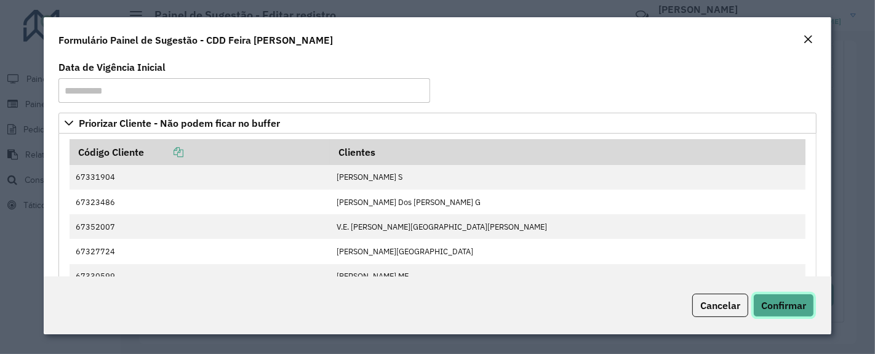
click at [790, 310] on span "Confirmar" at bounding box center [783, 305] width 45 height 12
